Goal: Task Accomplishment & Management: Manage account settings

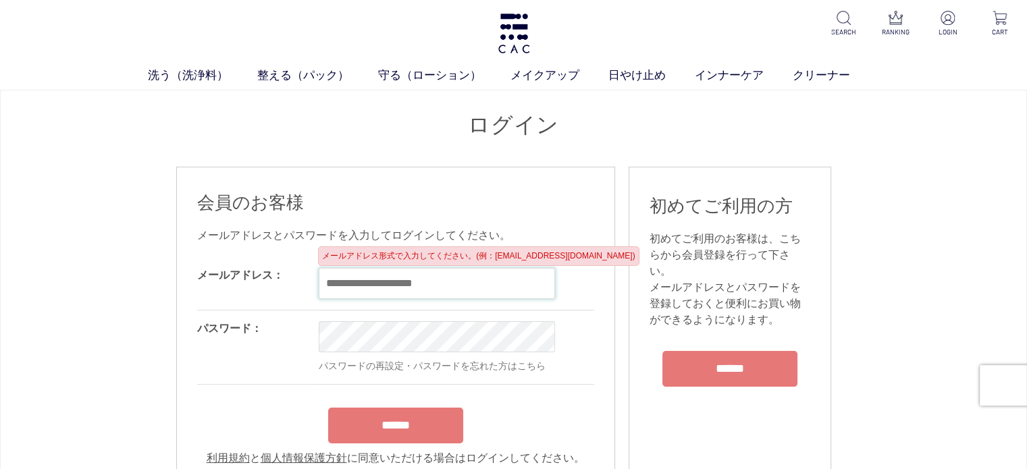
click at [375, 289] on input "email" at bounding box center [437, 283] width 236 height 31
type input "**********"
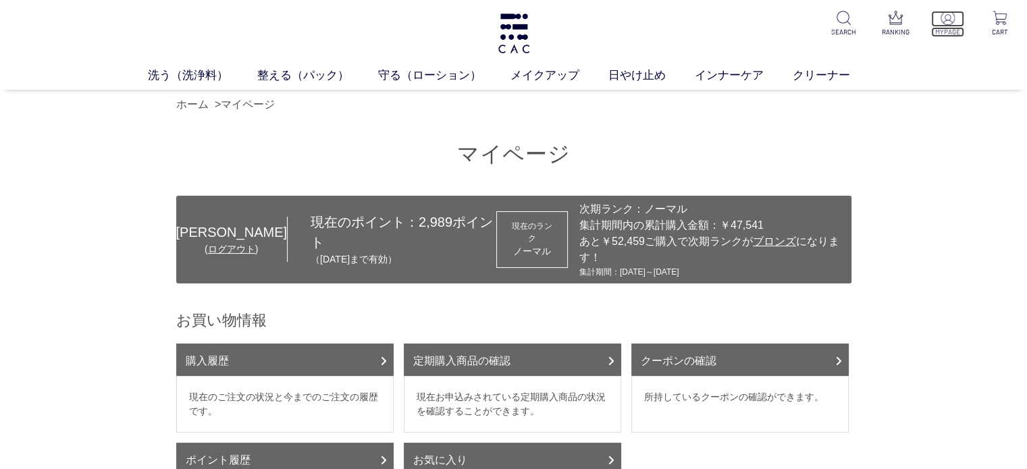
click at [949, 30] on p "MYPAGE" at bounding box center [947, 32] width 33 height 10
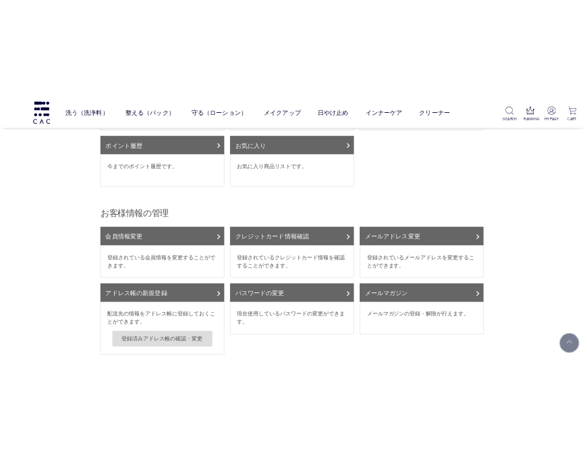
scroll to position [288, 0]
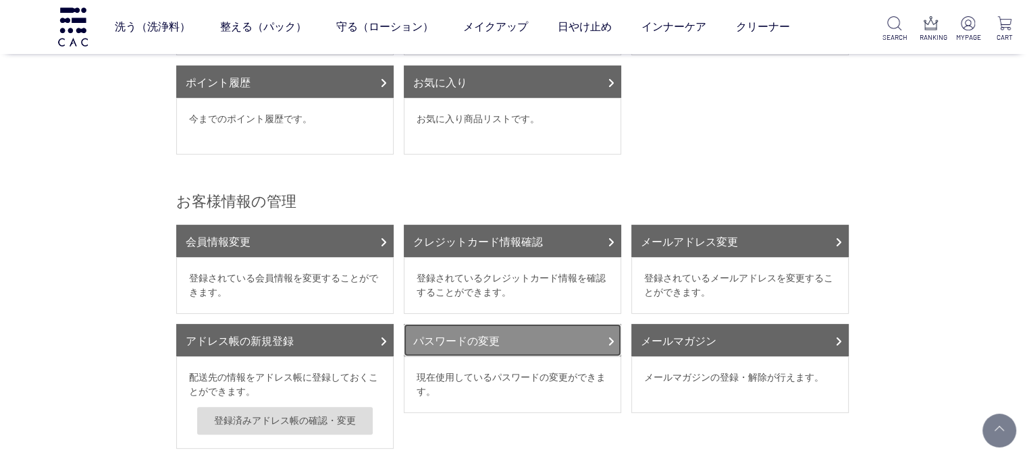
click at [510, 324] on link "パスワードの変更" at bounding box center [512, 340] width 217 height 32
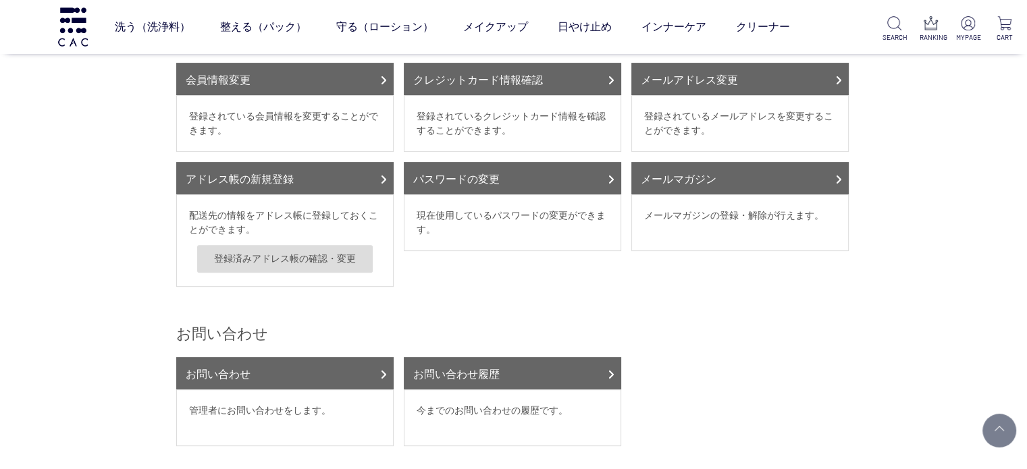
scroll to position [452, 0]
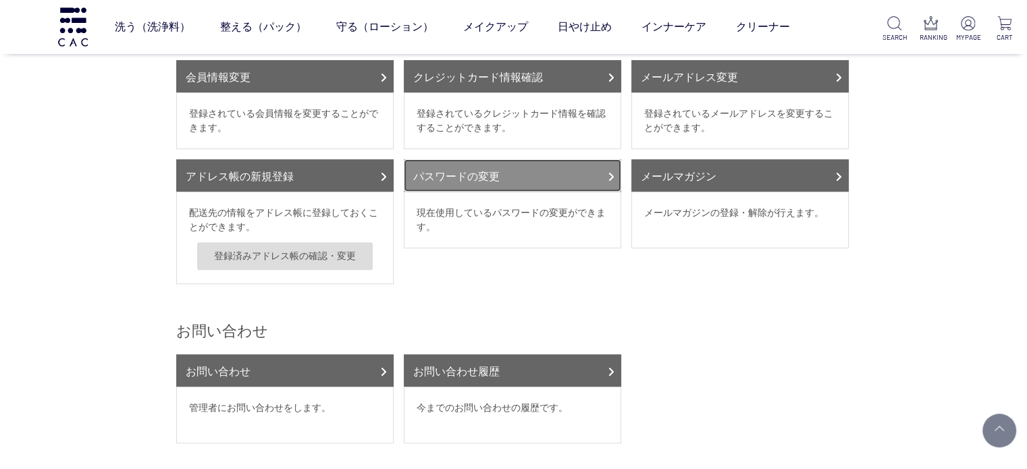
click at [516, 159] on link "パスワードの変更" at bounding box center [512, 175] width 217 height 32
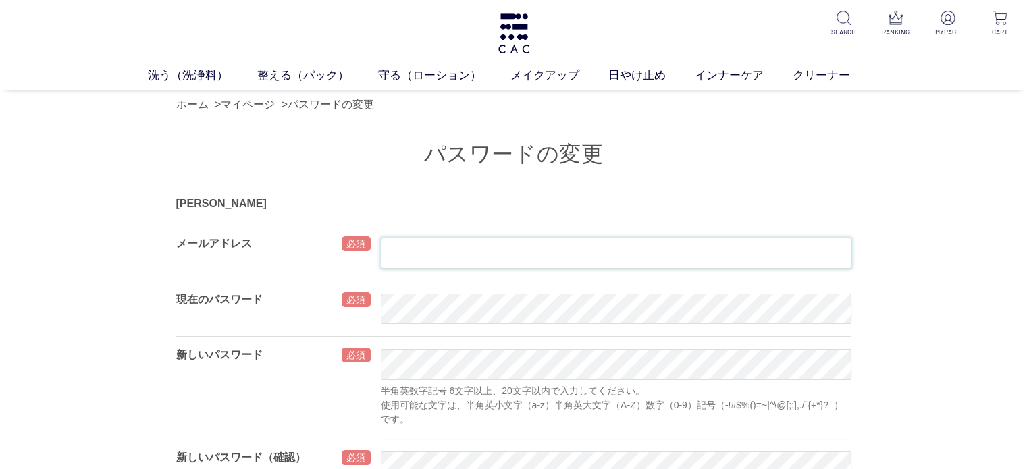
click at [421, 252] on input "text" at bounding box center [616, 253] width 470 height 31
type input "**********"
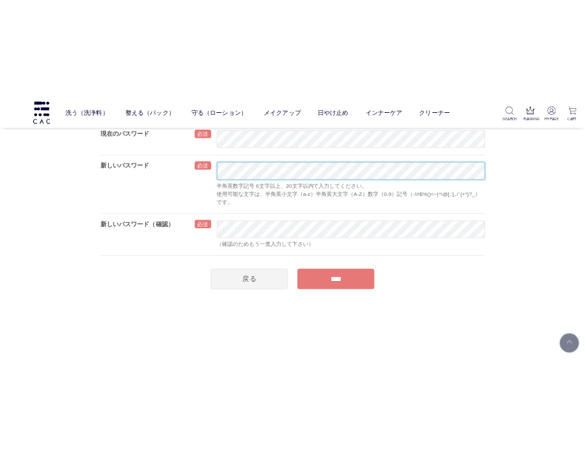
scroll to position [151, 0]
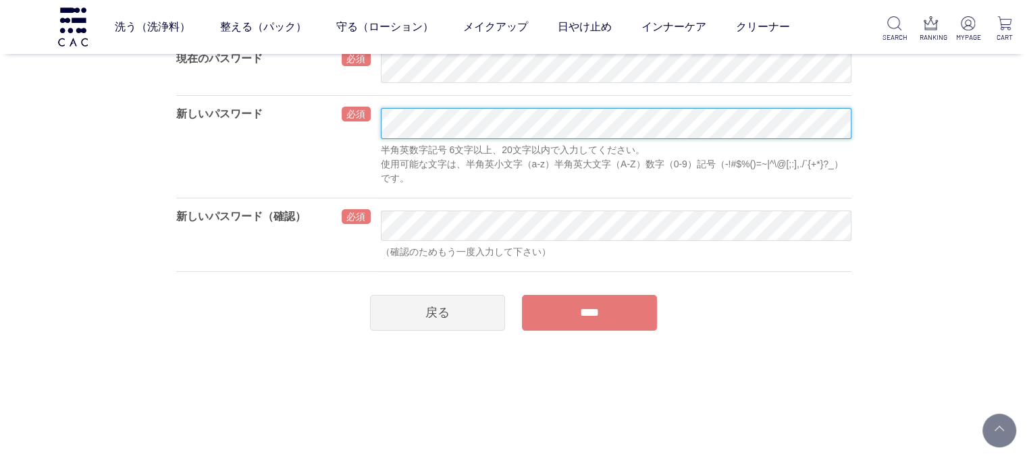
click at [379, 129] on div "新しいパスワード 半角英数字記号 6文字以上、20文字以内で入力してください。 使用可能な文字は、半角英小文字（a-z）半角英大文字（A-Z）数字（0-9）記…" at bounding box center [513, 146] width 675 height 103
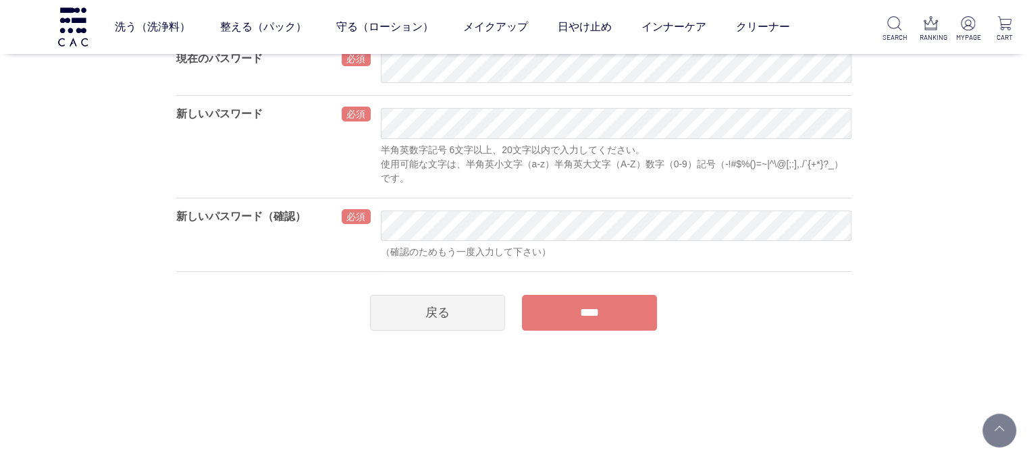
click at [819, 313] on div "戻る ****" at bounding box center [513, 309] width 675 height 43
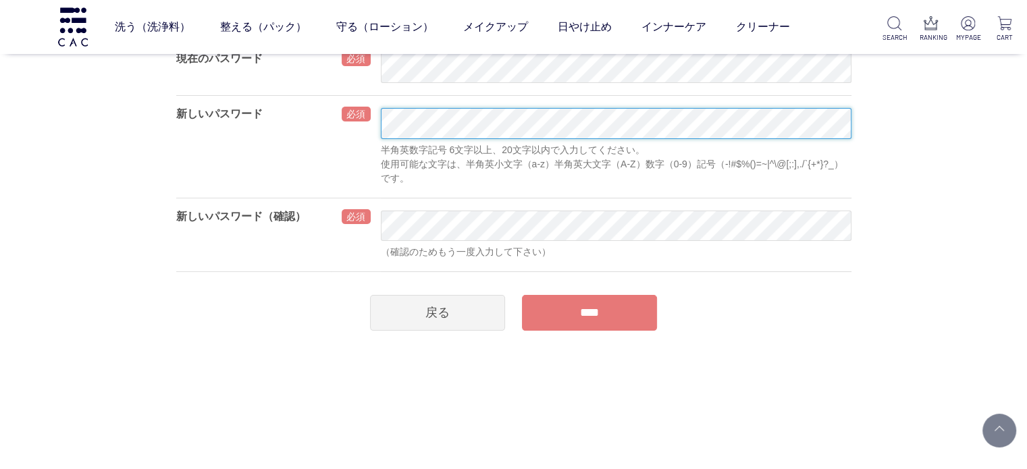
click at [367, 113] on div "新しいパスワード 半角英数字記号 6文字以上、20文字以内で入力してください。 使用可能な文字は、半角英小文字（a-z）半角英大文字（A-Z）数字（0-9）記…" at bounding box center [513, 146] width 675 height 103
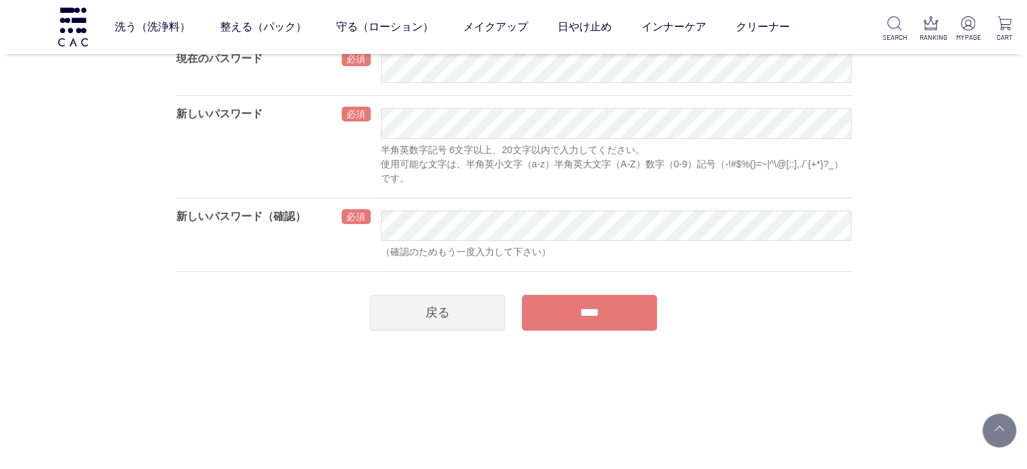
drag, startPoint x: 379, startPoint y: 124, endPoint x: 211, endPoint y: 329, distance: 264.8
click at [211, 328] on div "戻る ****" at bounding box center [513, 309] width 675 height 43
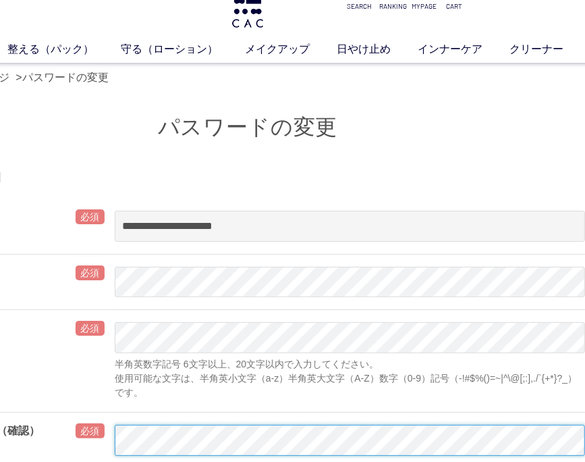
scroll to position [0, 110]
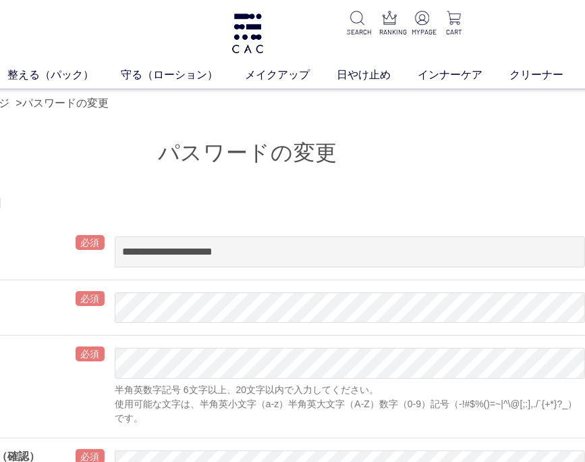
drag, startPoint x: 478, startPoint y: 202, endPoint x: 484, endPoint y: 197, distance: 7.7
click at [480, 200] on div "[PERSON_NAME]" at bounding box center [247, 202] width 675 height 16
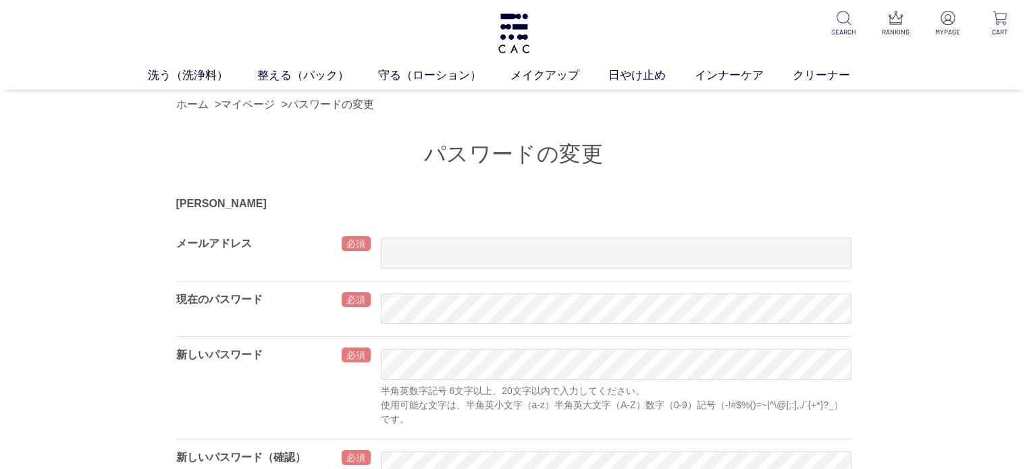
click at [217, 202] on div "[PERSON_NAME]" at bounding box center [513, 204] width 675 height 16
click at [954, 32] on p "MYPAGE" at bounding box center [947, 32] width 33 height 10
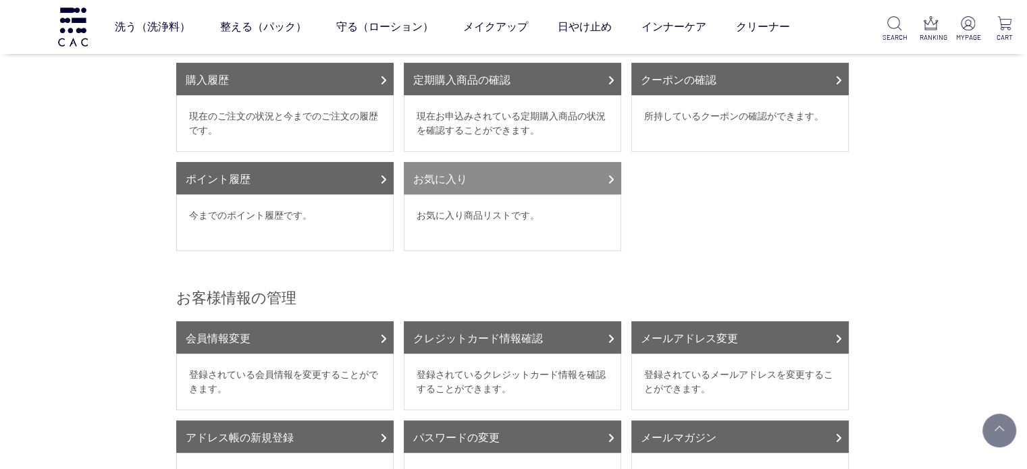
scroll to position [194, 0]
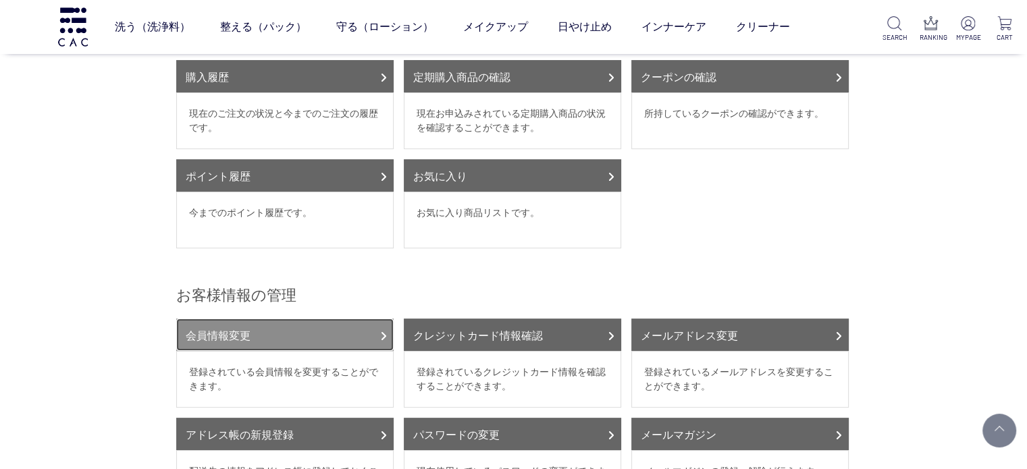
click at [219, 319] on link "会員情報変更" at bounding box center [284, 335] width 217 height 32
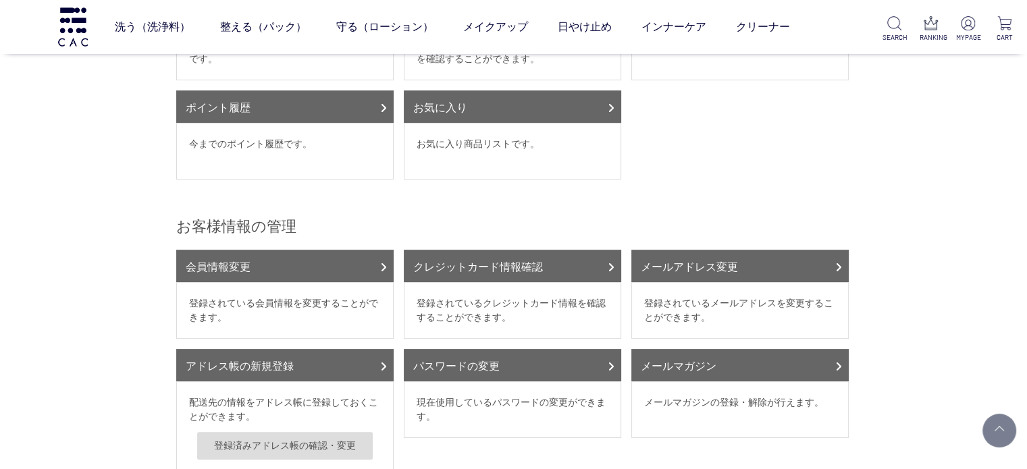
scroll to position [293, 0]
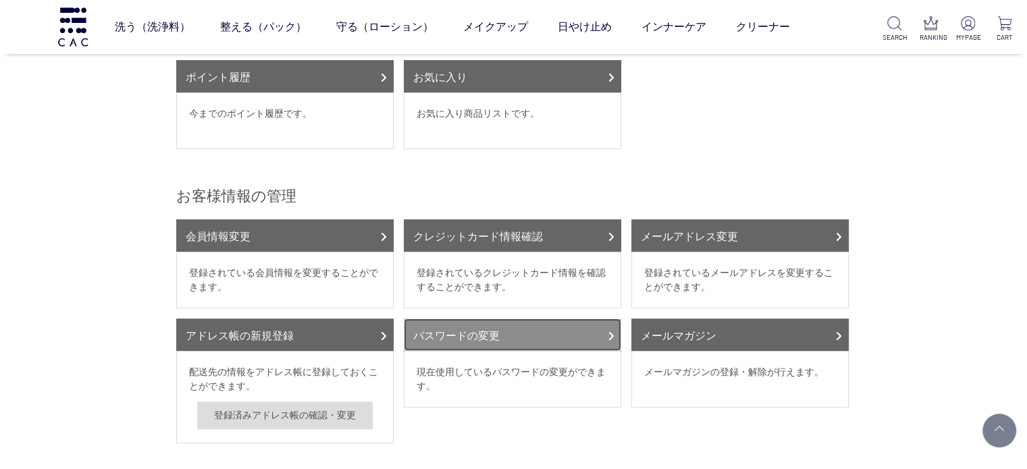
click at [443, 319] on link "パスワードの変更" at bounding box center [512, 335] width 217 height 32
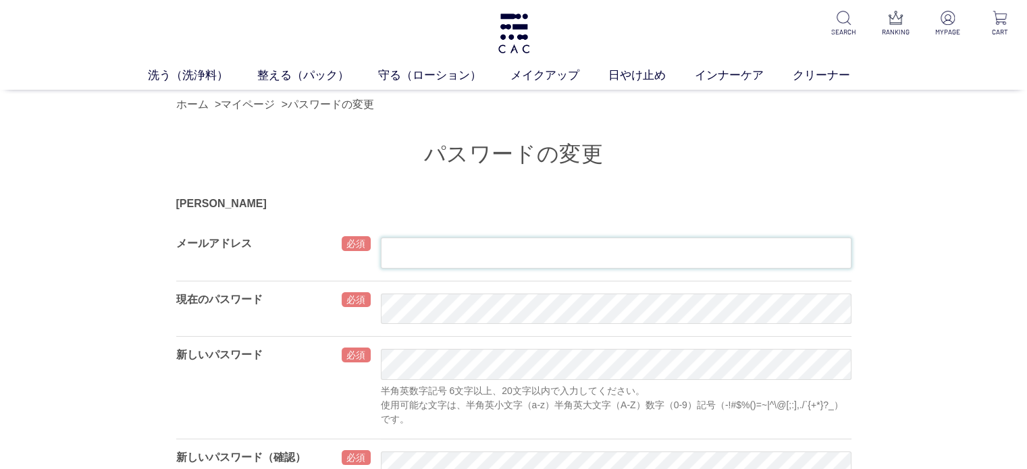
click at [408, 258] on input "text" at bounding box center [616, 253] width 470 height 31
type input "**********"
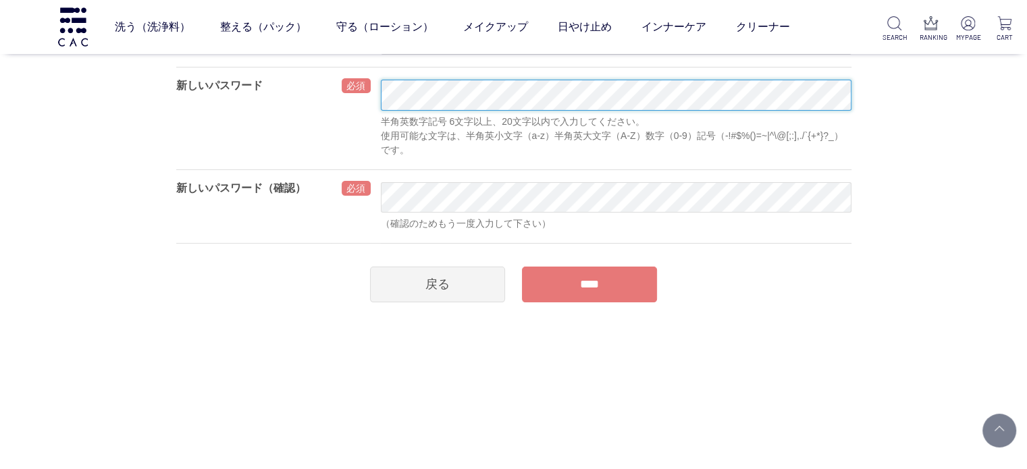
scroll to position [192, 0]
